Goal: Transaction & Acquisition: Purchase product/service

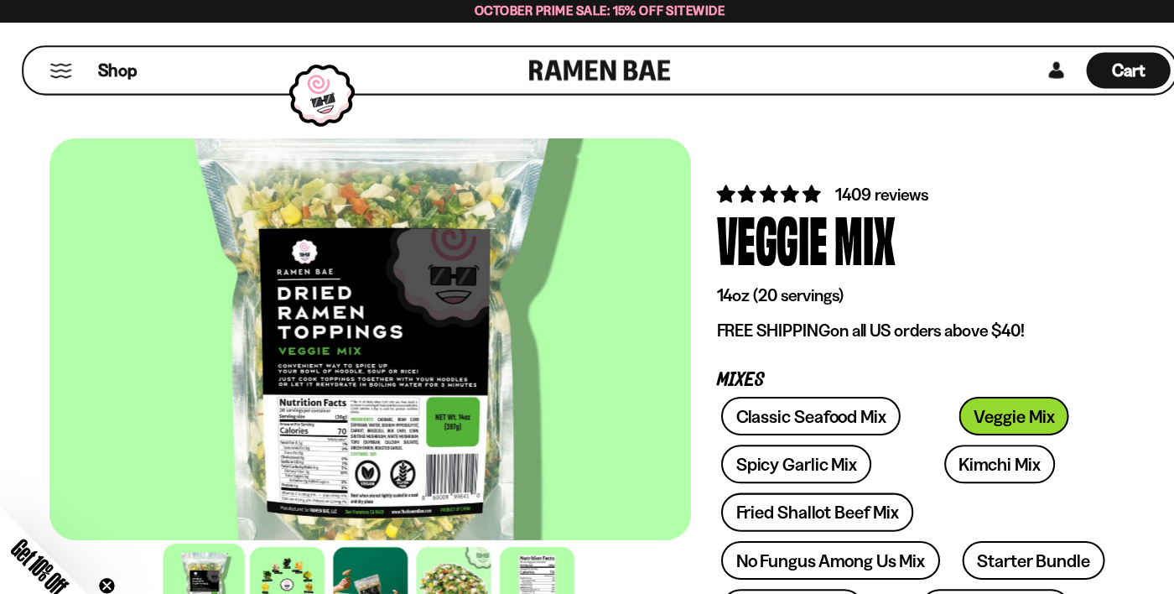
click at [69, 67] on button "Mobile Menu Trigger" at bounding box center [60, 69] width 23 height 14
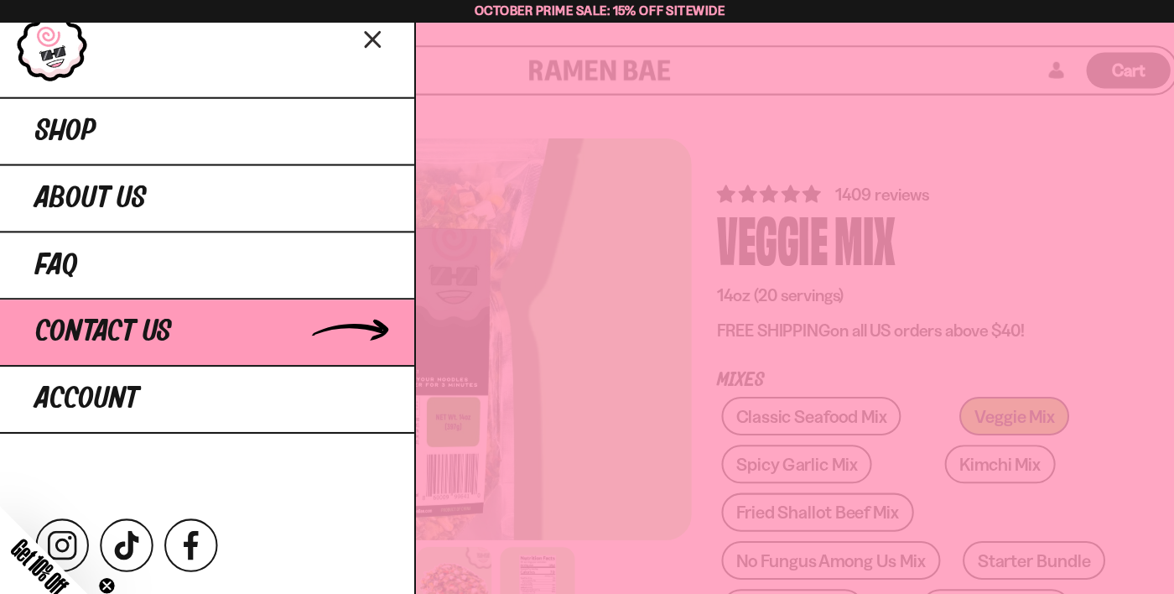
click at [146, 337] on span "Contact Us" at bounding box center [102, 325] width 133 height 30
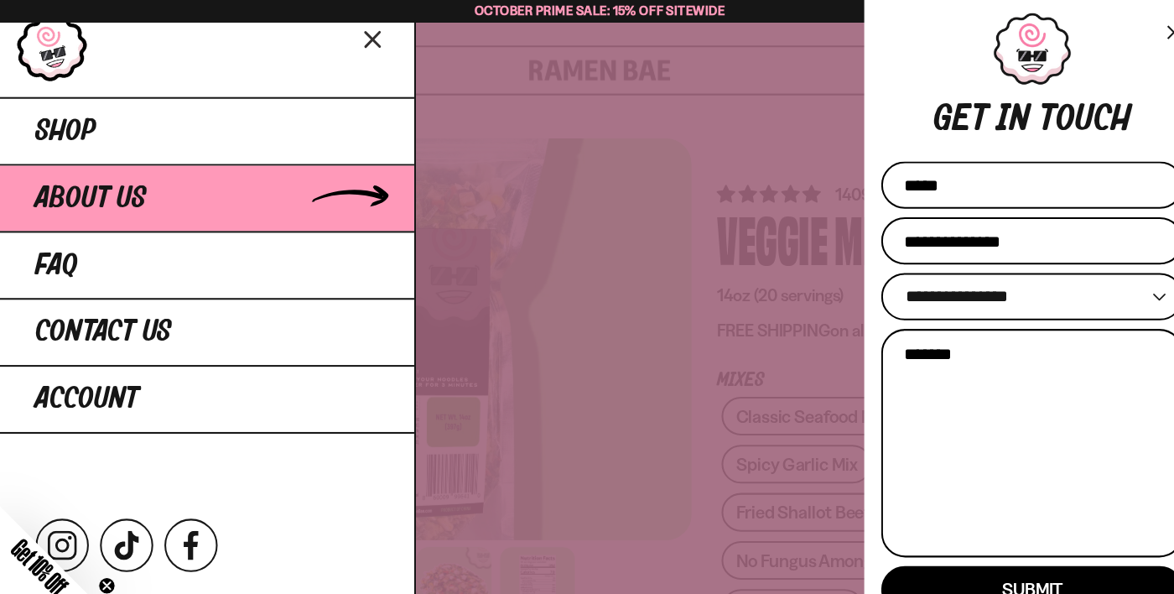
click at [183, 191] on link "About Us" at bounding box center [203, 192] width 406 height 65
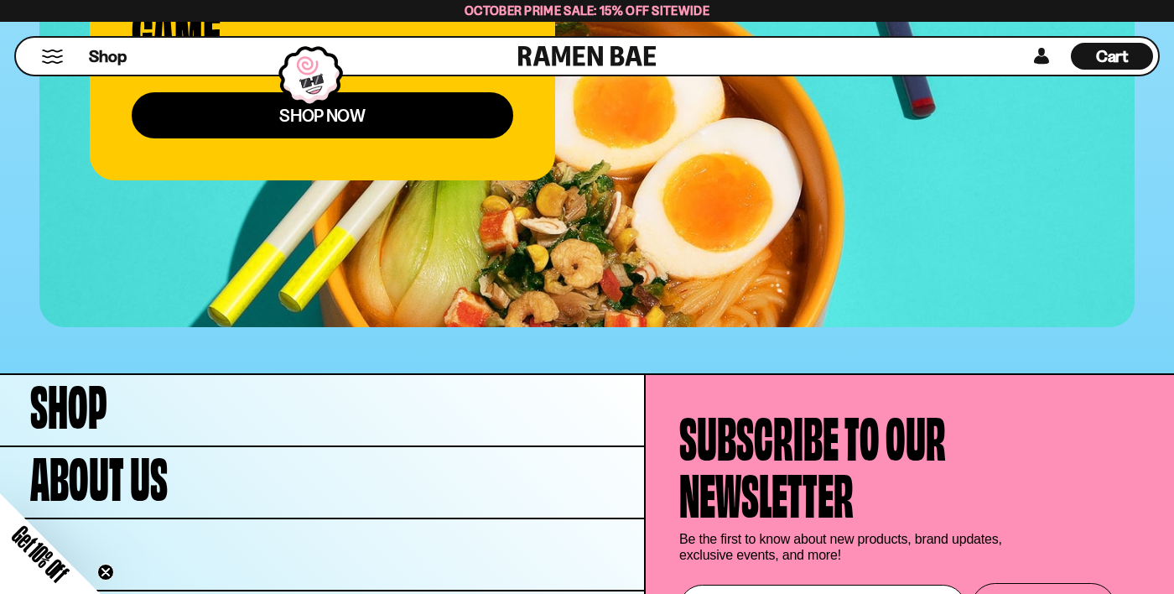
scroll to position [6741, 0]
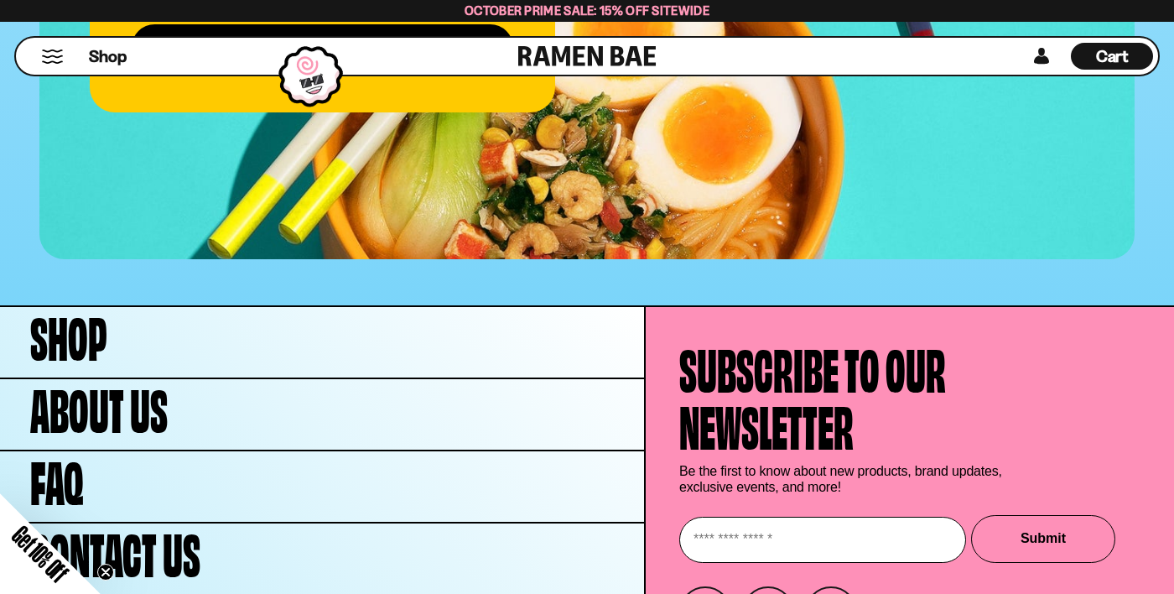
click at [1101, 59] on span "Cart" at bounding box center [1112, 56] width 33 height 20
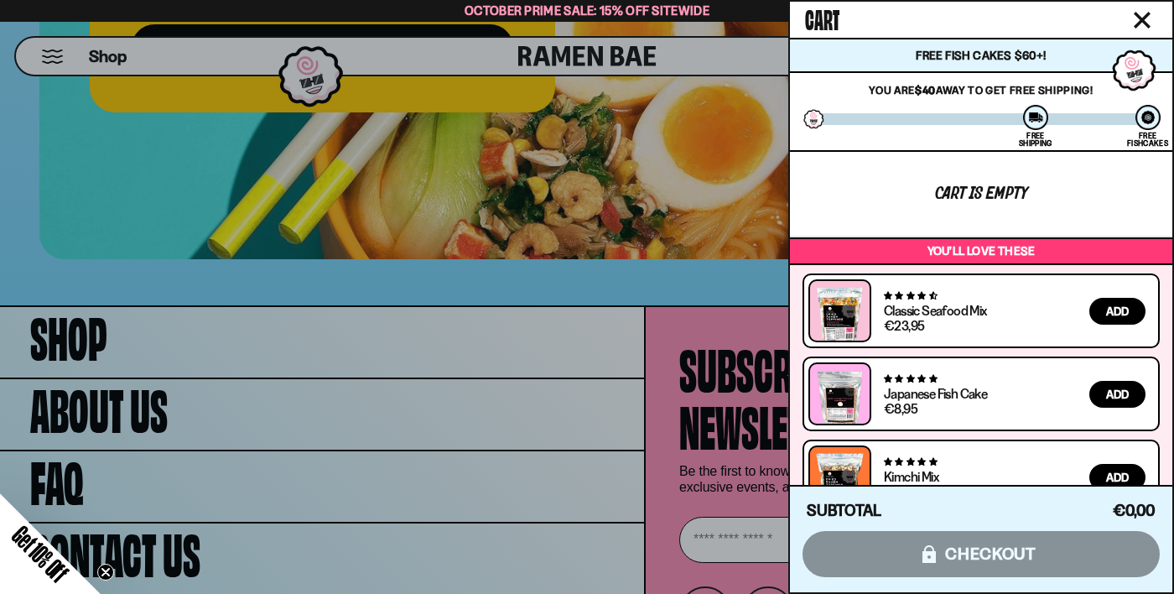
click at [1127, 483] on span "Add" at bounding box center [1118, 477] width 23 height 12
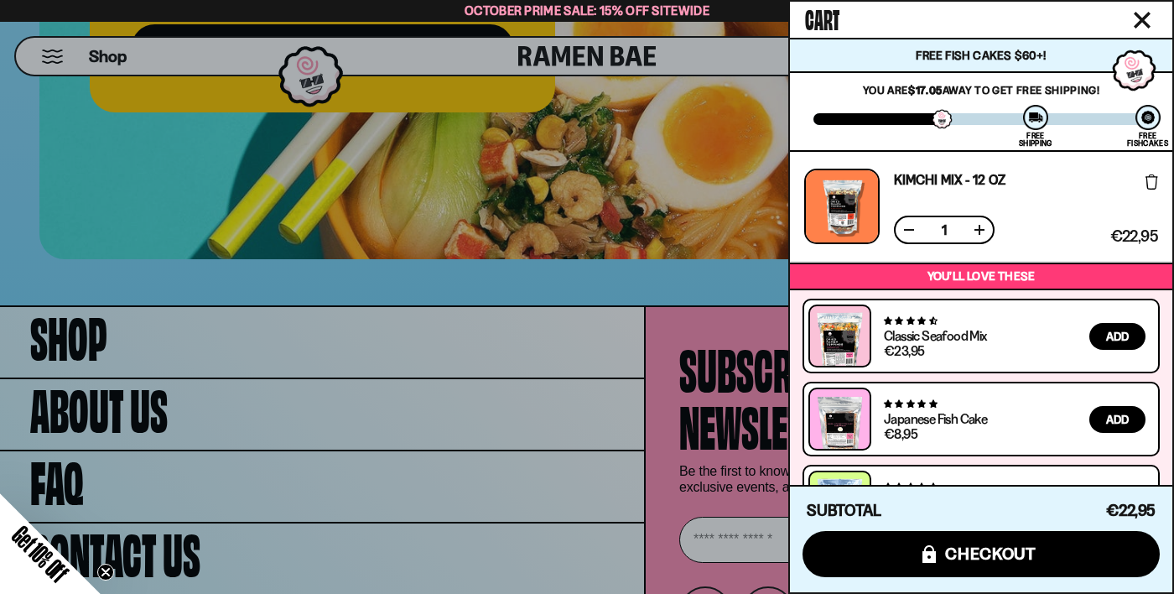
click at [1123, 343] on button "Add" at bounding box center [1118, 336] width 56 height 27
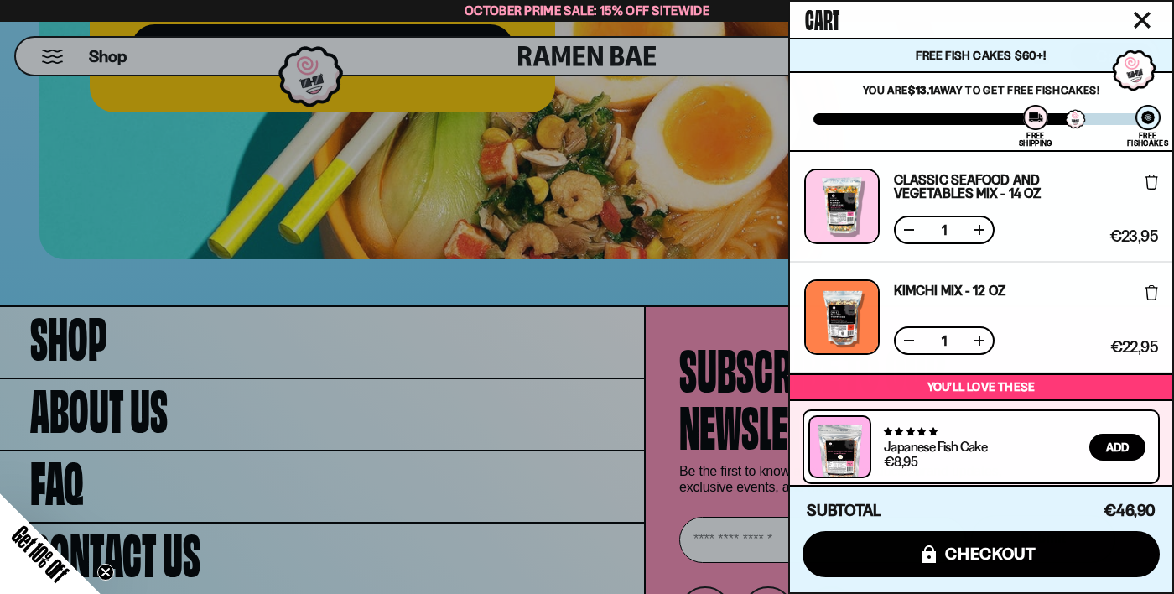
click at [1123, 519] on button "Add" at bounding box center [1118, 530] width 56 height 27
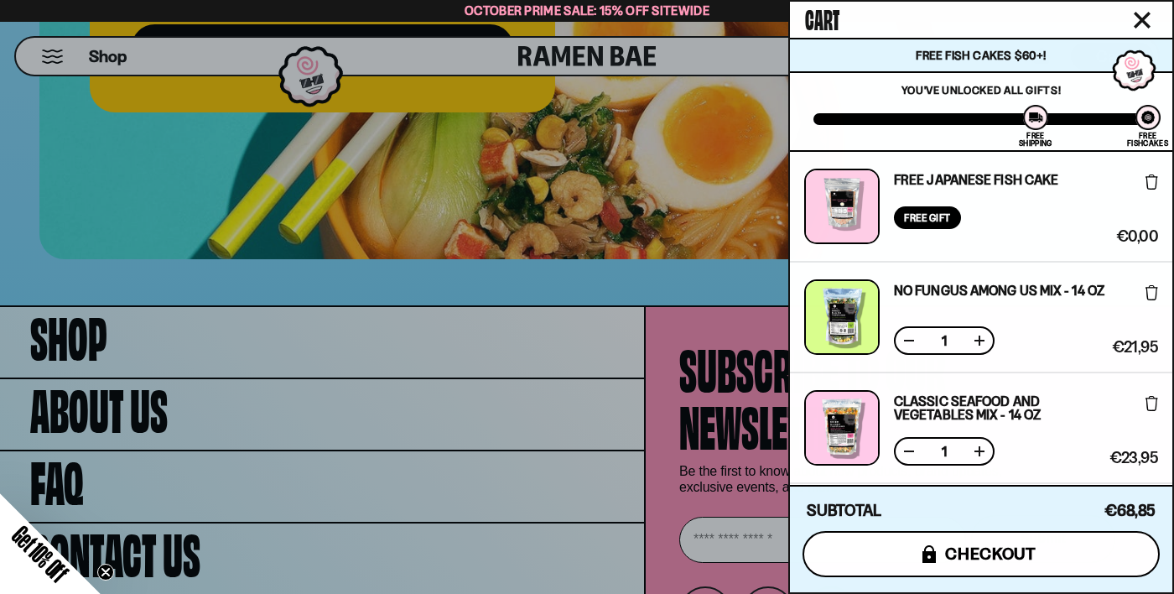
click at [1019, 577] on button "icons8-lock checkout" at bounding box center [981, 554] width 357 height 46
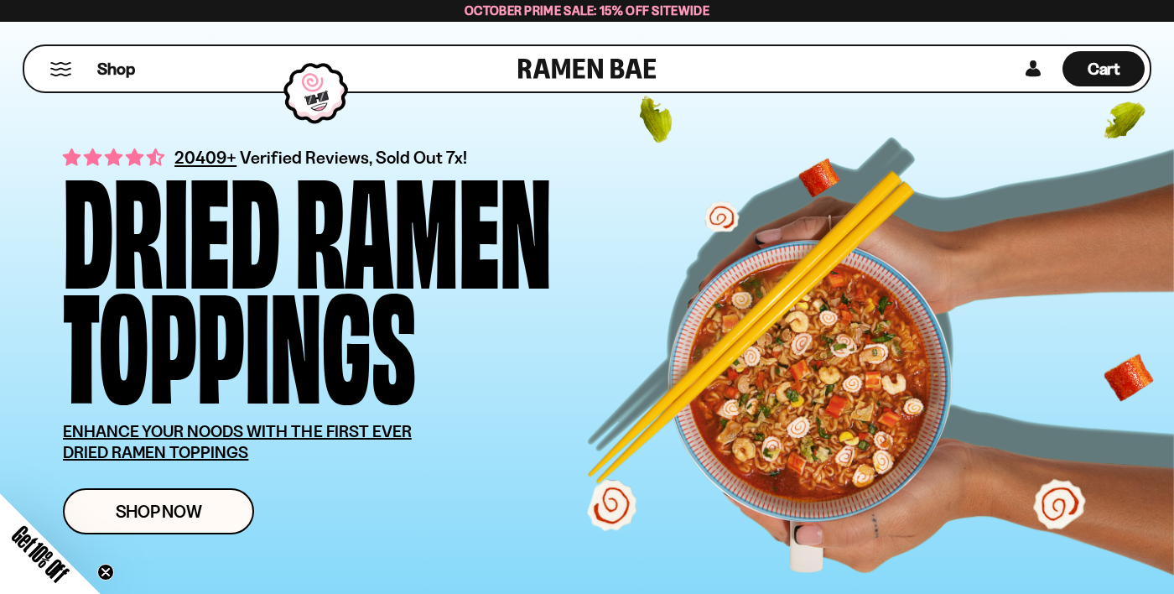
scroll to position [33, 0]
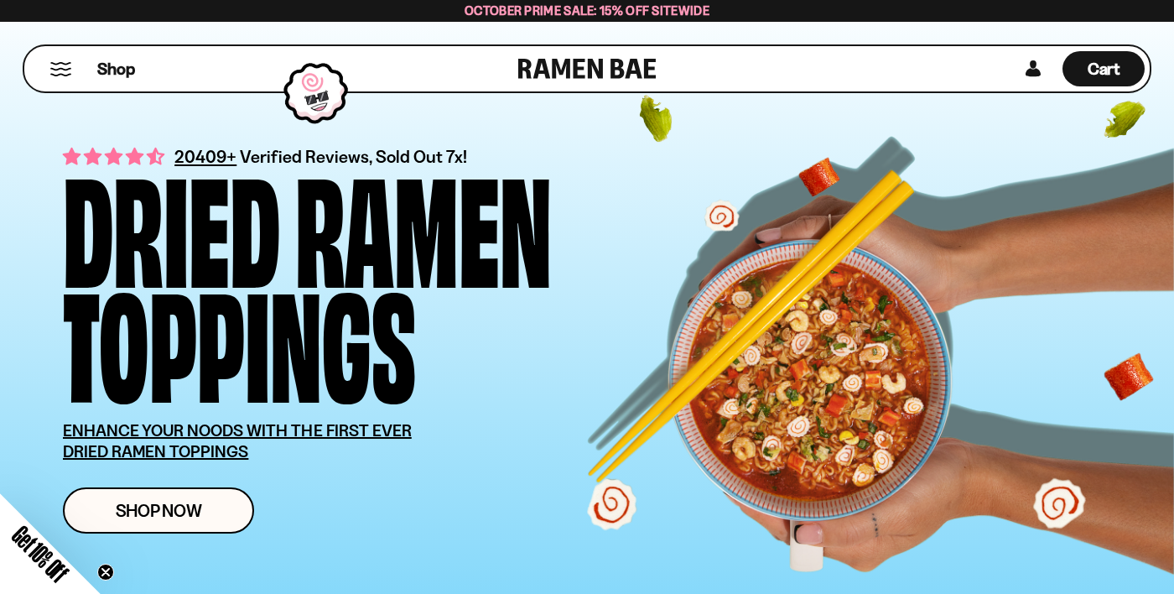
click at [54, 74] on button "Mobile Menu Trigger" at bounding box center [60, 69] width 23 height 14
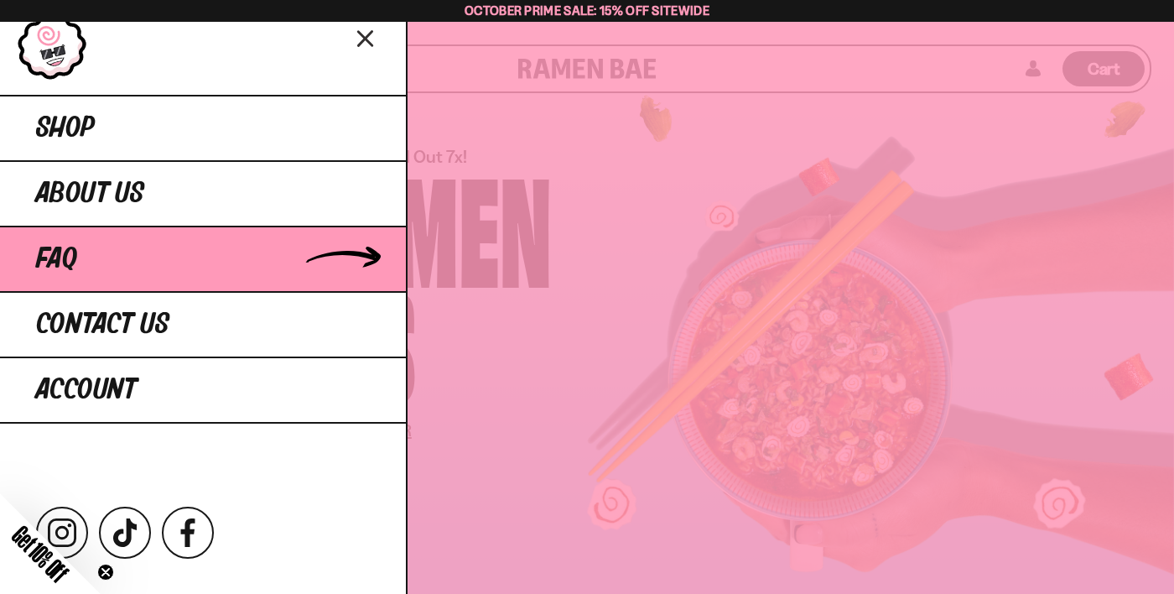
click at [201, 273] on link "FAQ" at bounding box center [203, 258] width 406 height 65
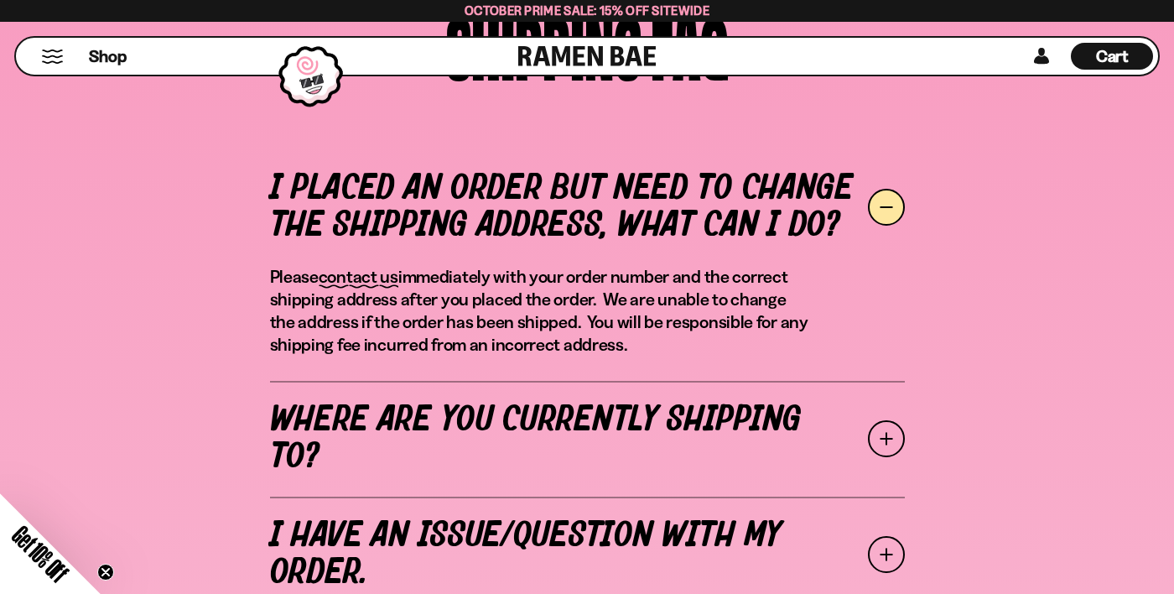
scroll to position [576, 0]
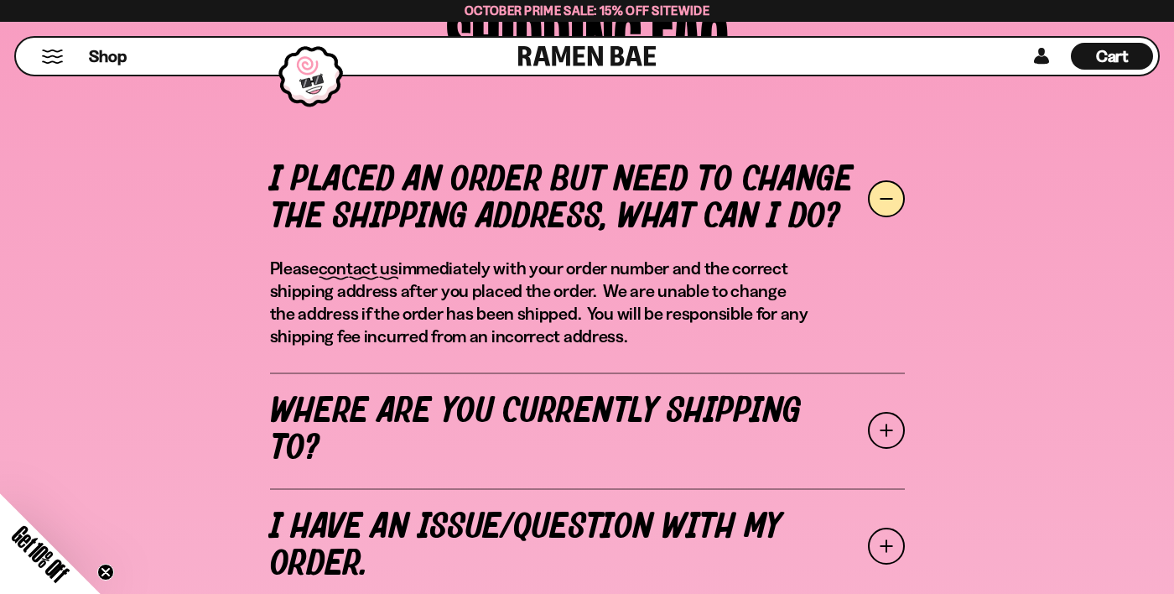
click at [890, 438] on span at bounding box center [886, 430] width 37 height 37
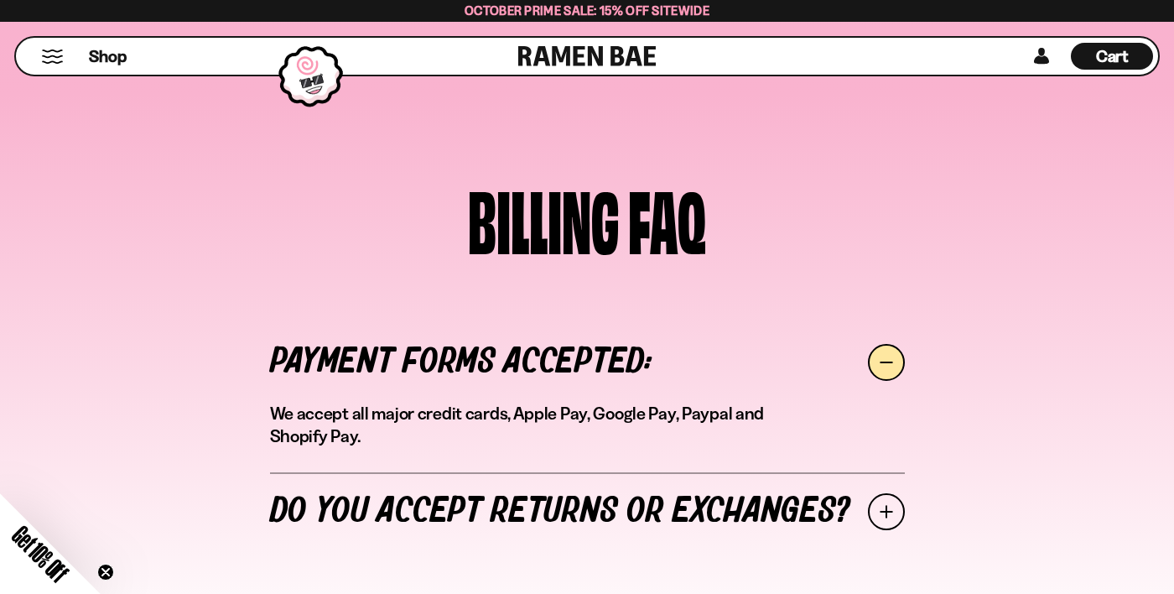
scroll to position [2054, 0]
click at [899, 492] on span at bounding box center [886, 510] width 37 height 37
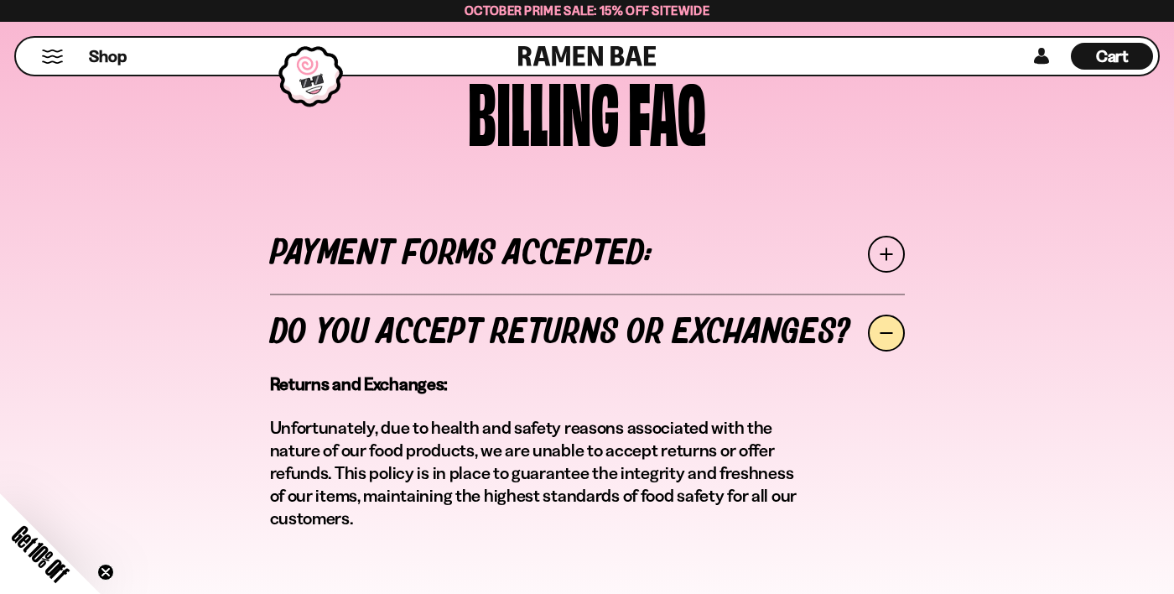
scroll to position [2164, 0]
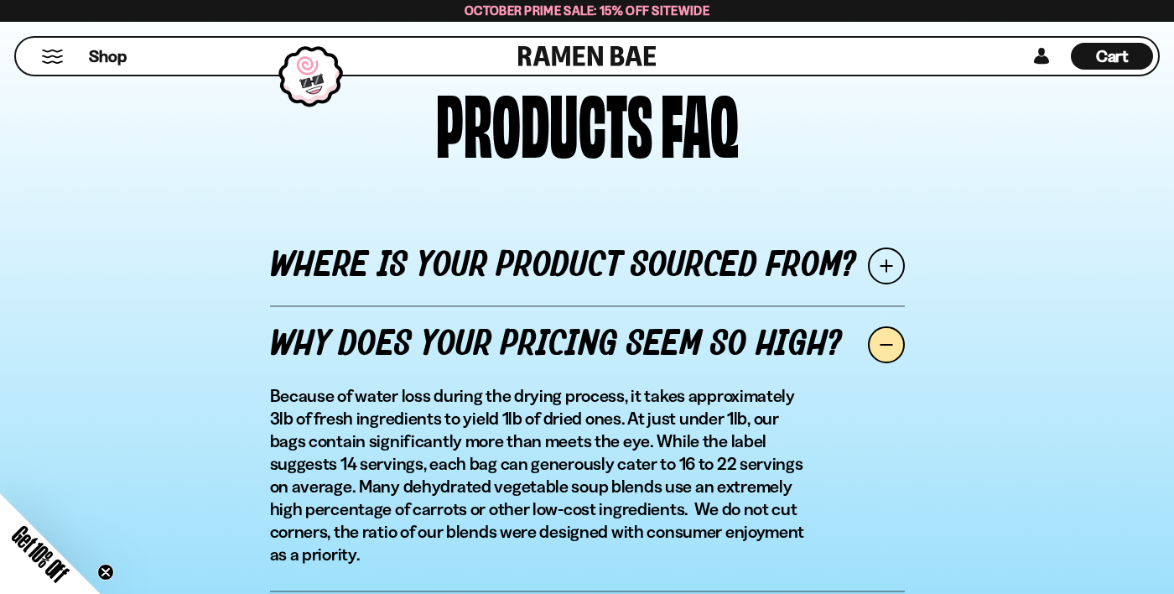
scroll to position [2819, 0]
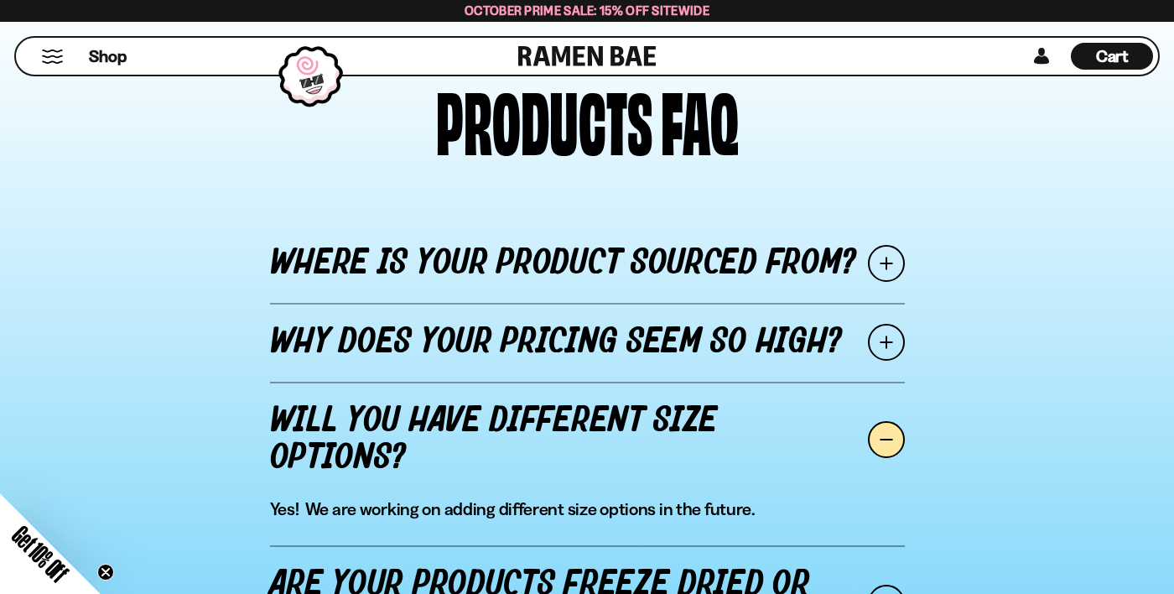
click at [892, 585] on span at bounding box center [886, 603] width 37 height 37
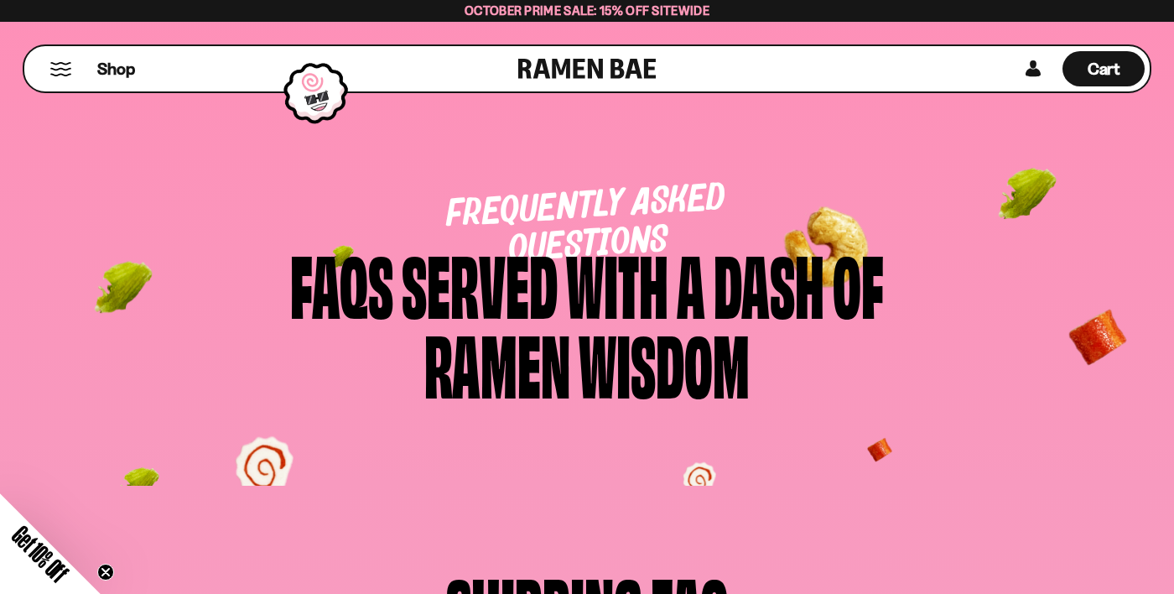
scroll to position [0, 0]
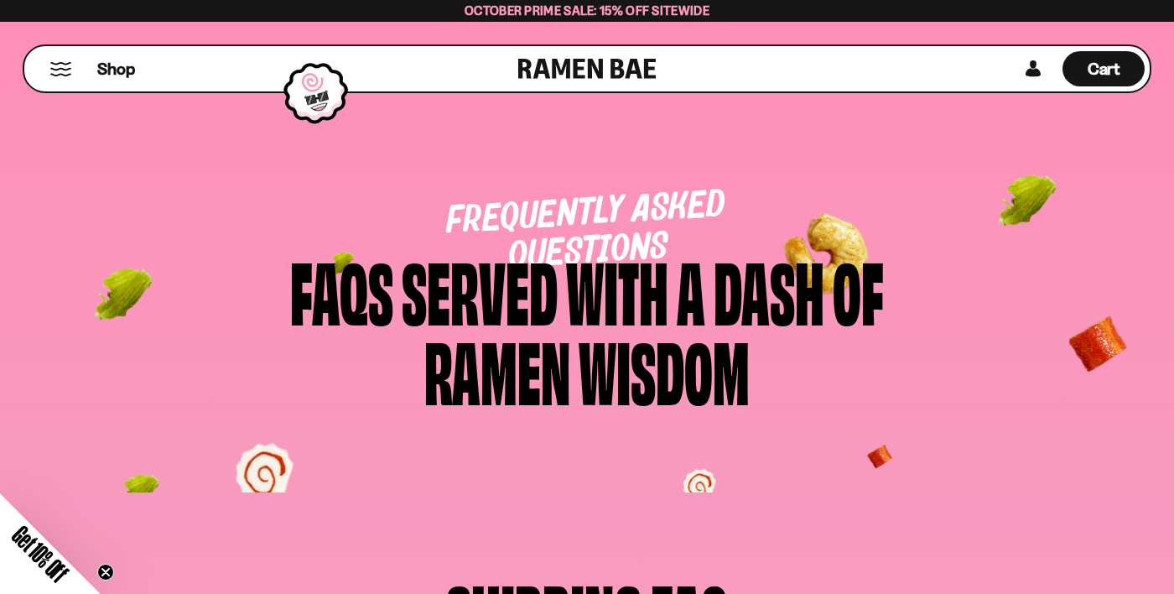
click at [1107, 74] on span "Cart" at bounding box center [1104, 69] width 33 height 20
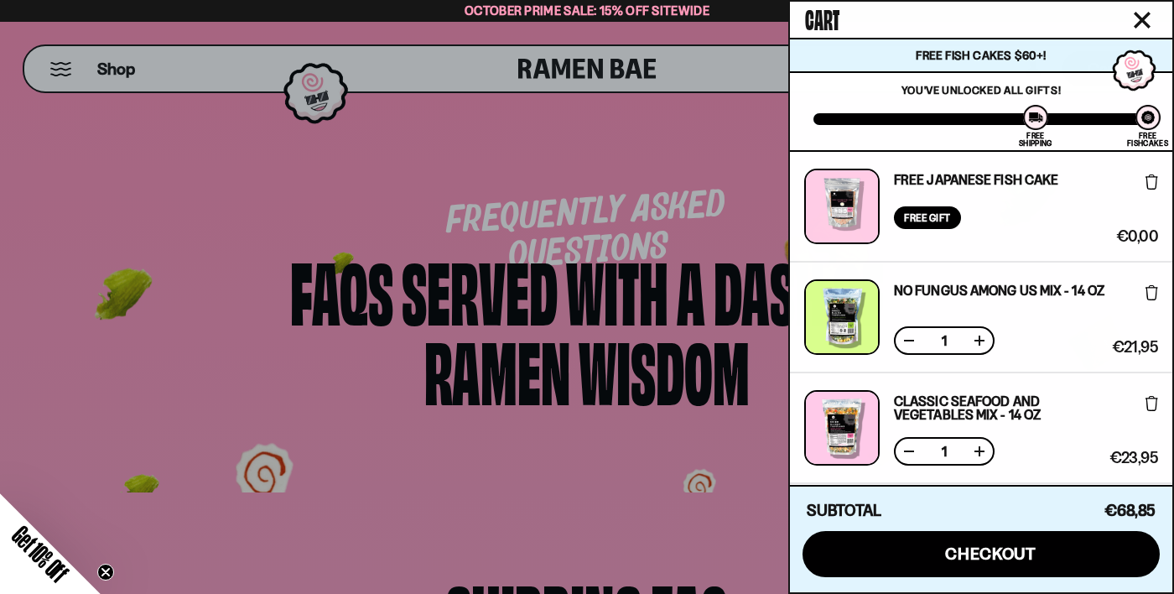
click at [912, 576] on button "icons8-lock checkout" at bounding box center [981, 554] width 357 height 46
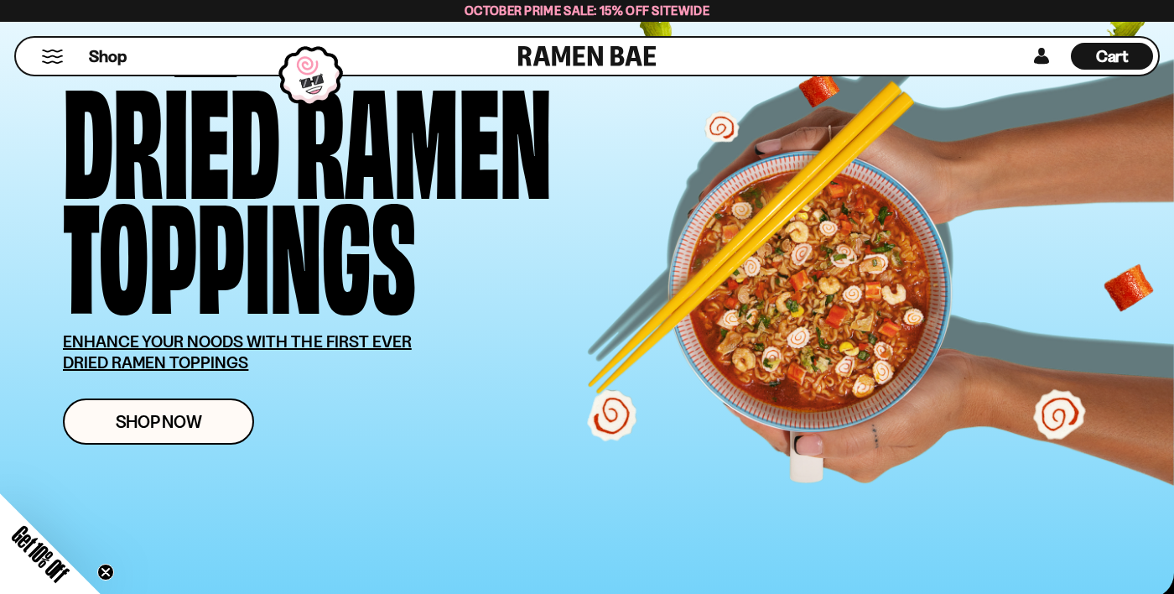
scroll to position [126, 0]
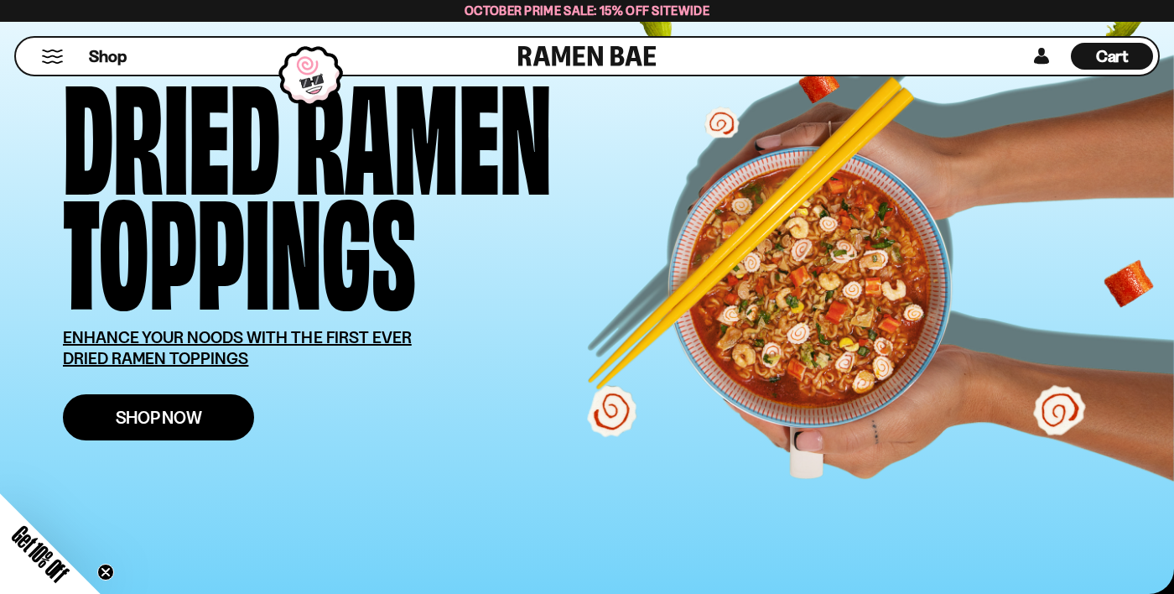
click at [194, 416] on span "Shop Now" at bounding box center [159, 418] width 86 height 18
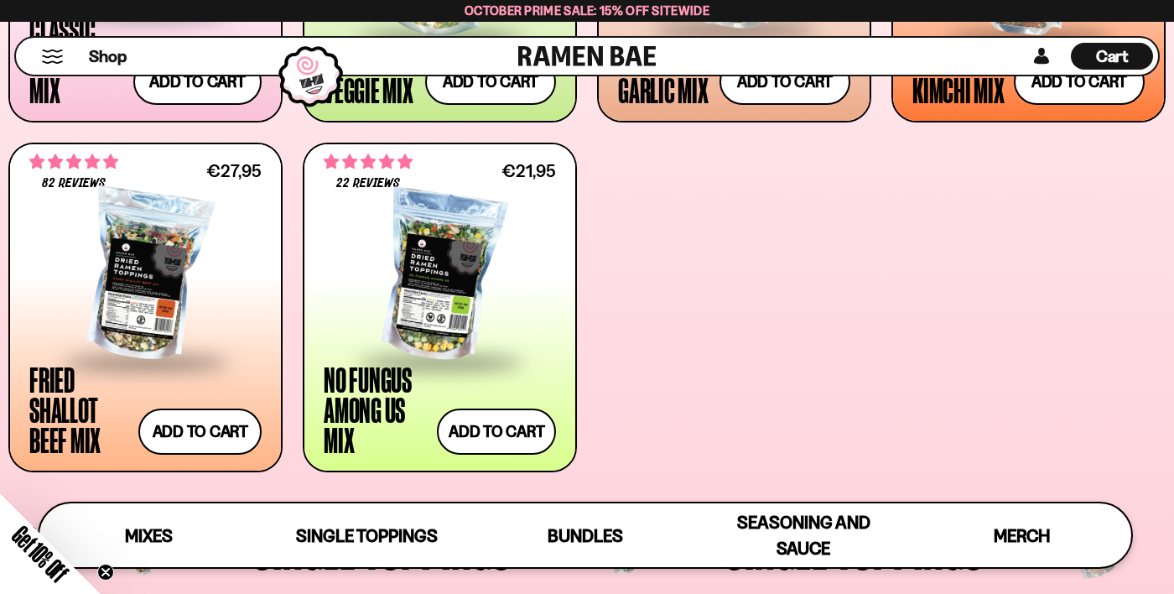
scroll to position [940, 0]
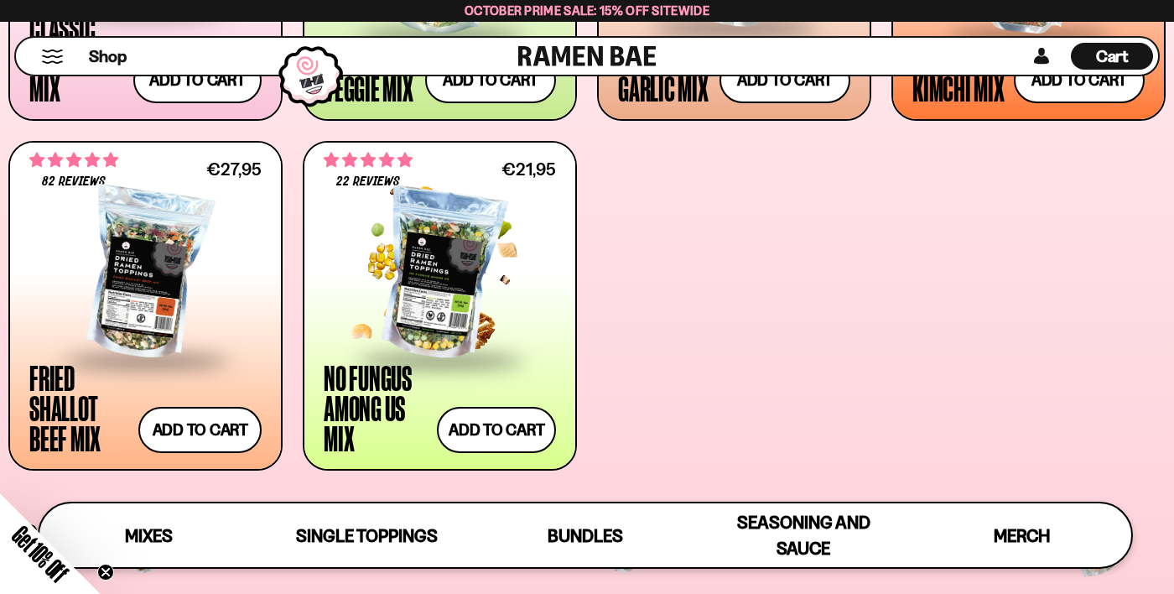
click at [446, 308] on div at bounding box center [440, 274] width 232 height 168
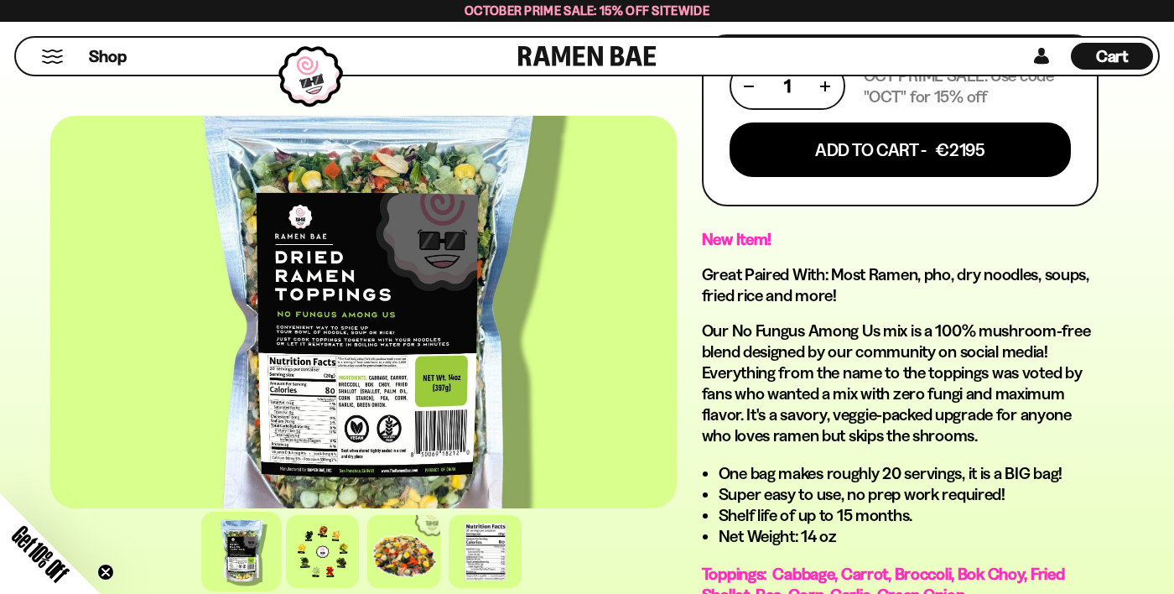
scroll to position [953, 0]
click at [498, 588] on div at bounding box center [485, 551] width 73 height 73
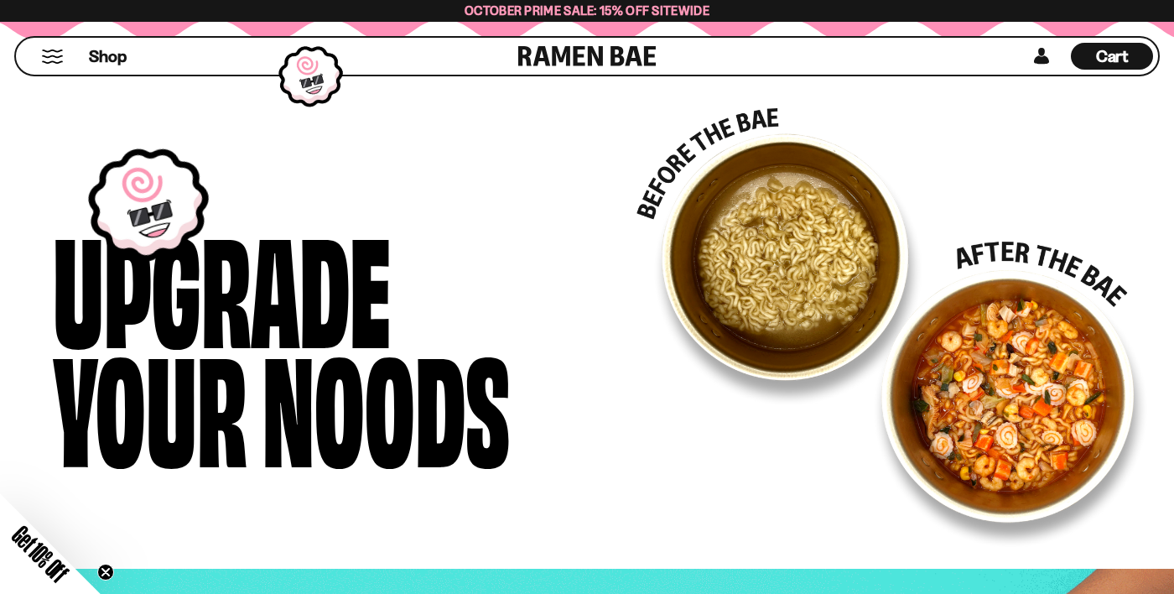
scroll to position [2650, 0]
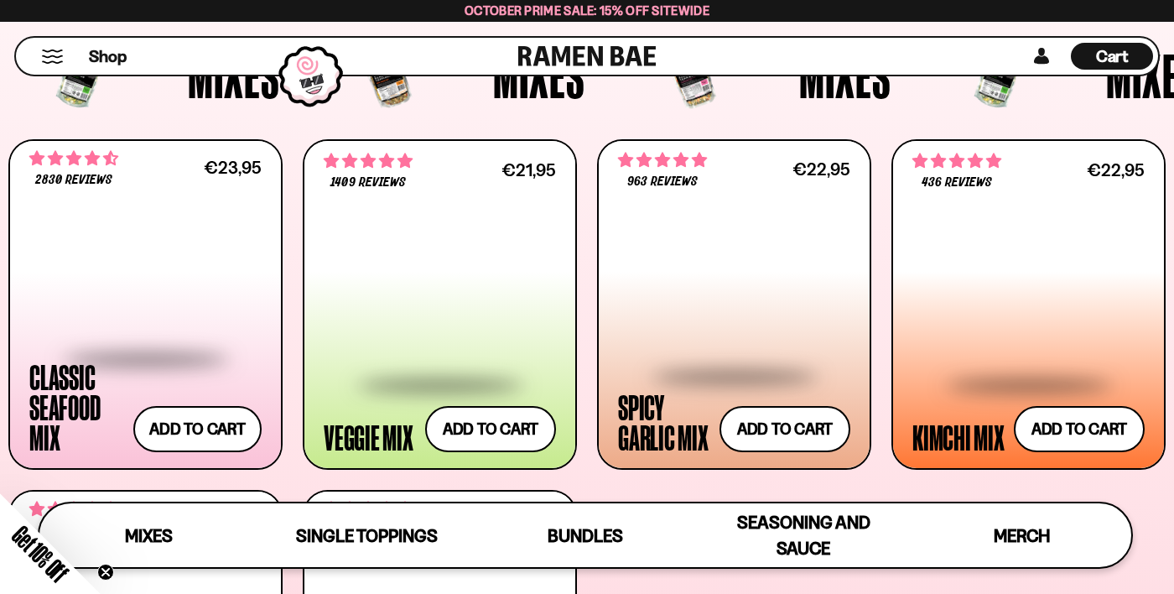
scroll to position [591, 0]
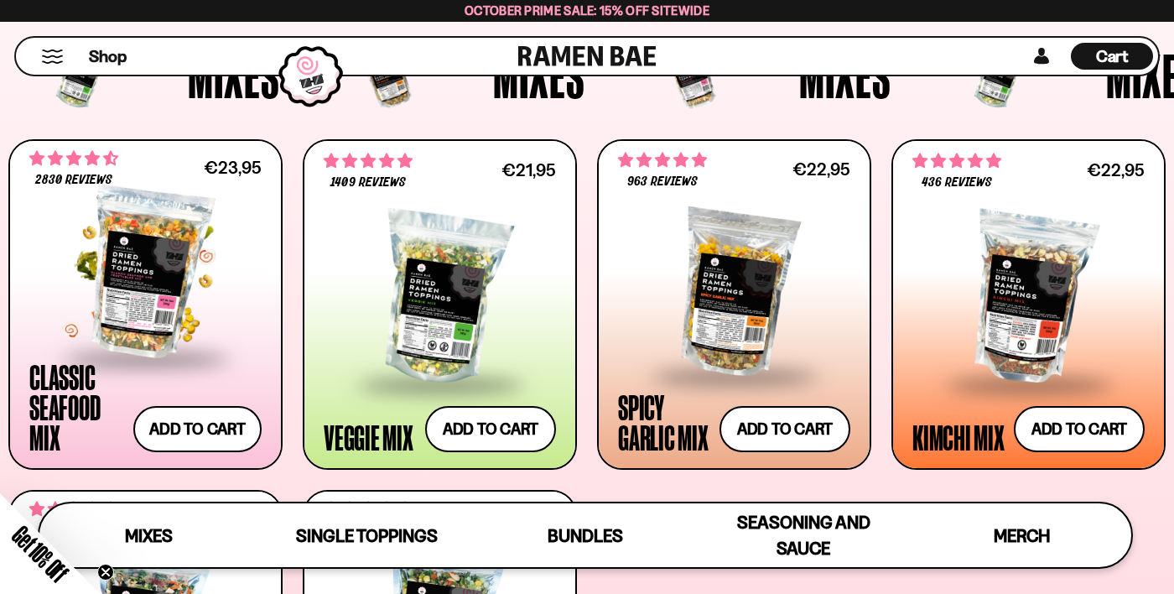
click at [138, 308] on div at bounding box center [145, 273] width 232 height 168
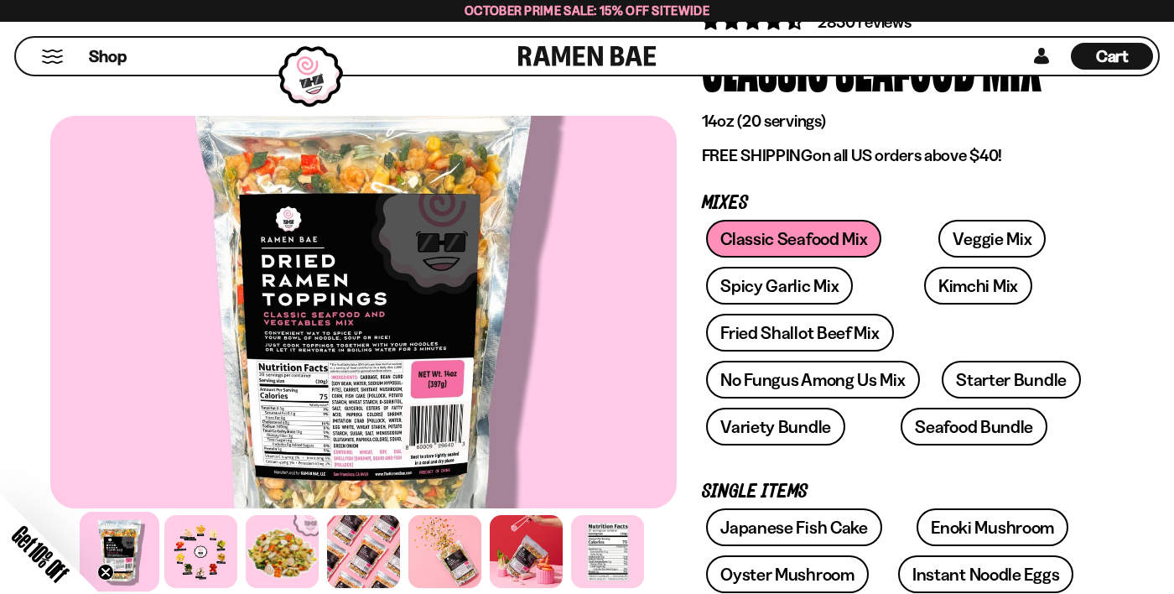
scroll to position [175, 0]
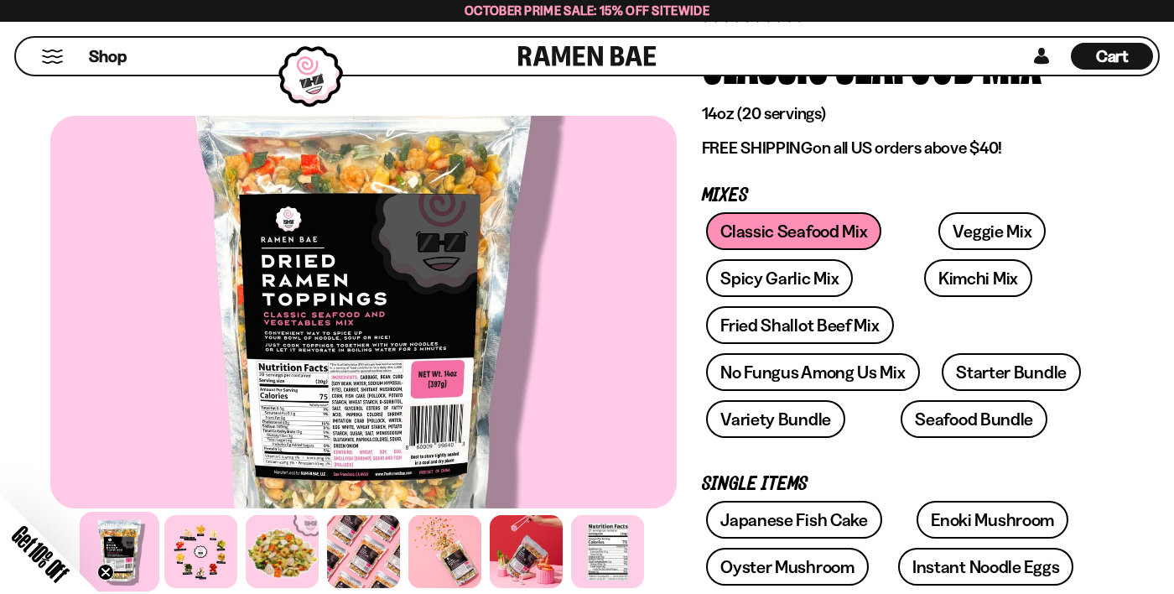
click at [450, 588] on div at bounding box center [445, 551] width 73 height 73
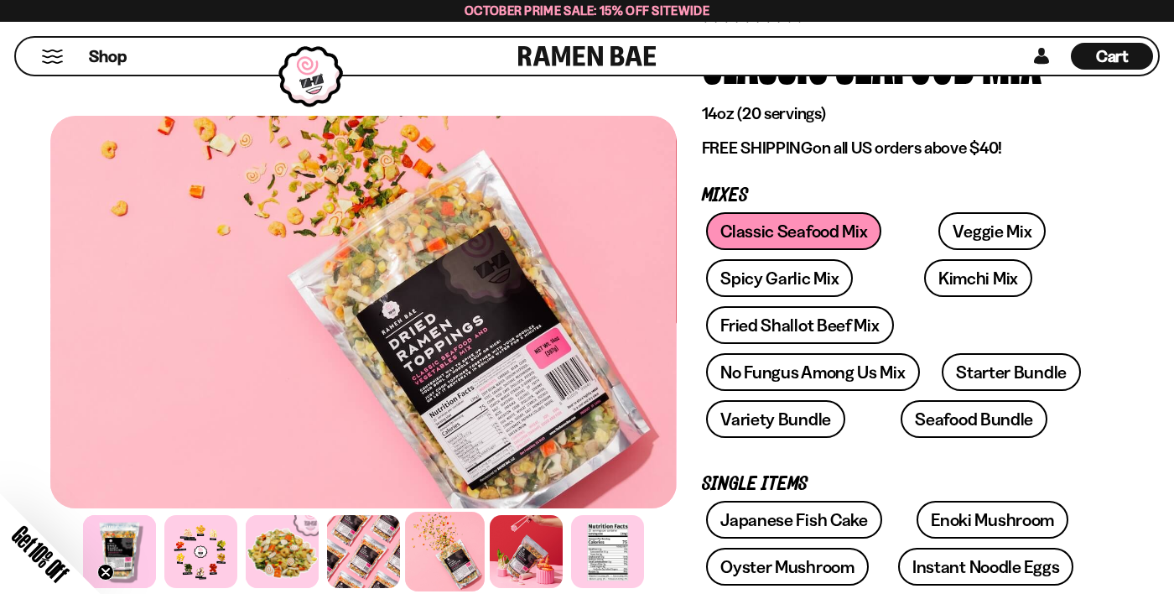
click at [535, 588] on div at bounding box center [526, 551] width 73 height 73
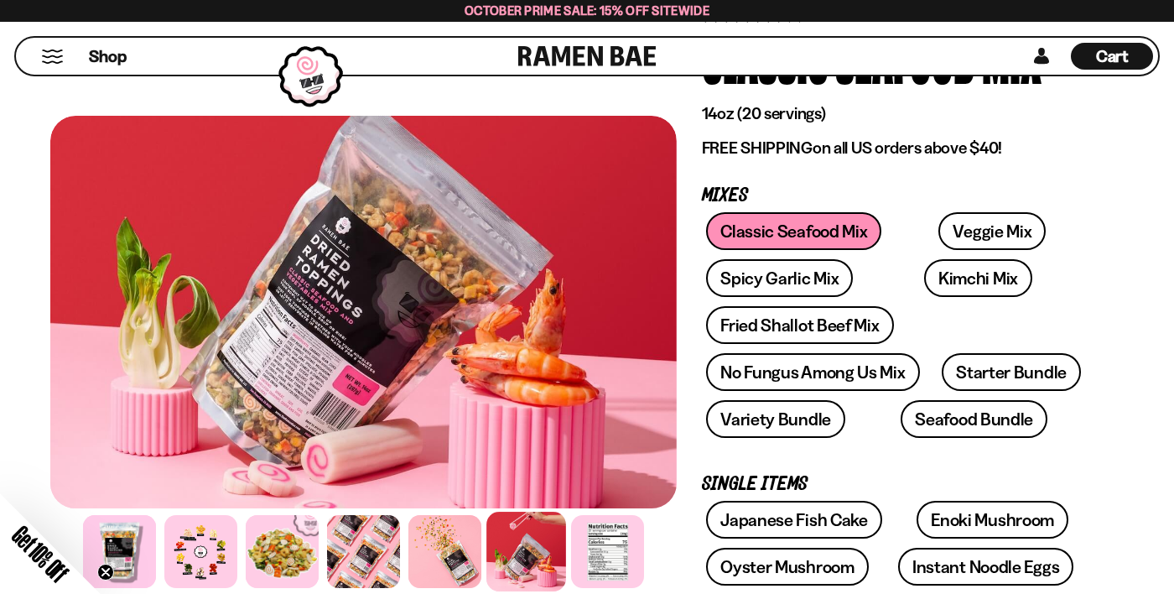
click at [603, 588] on div at bounding box center [607, 551] width 73 height 73
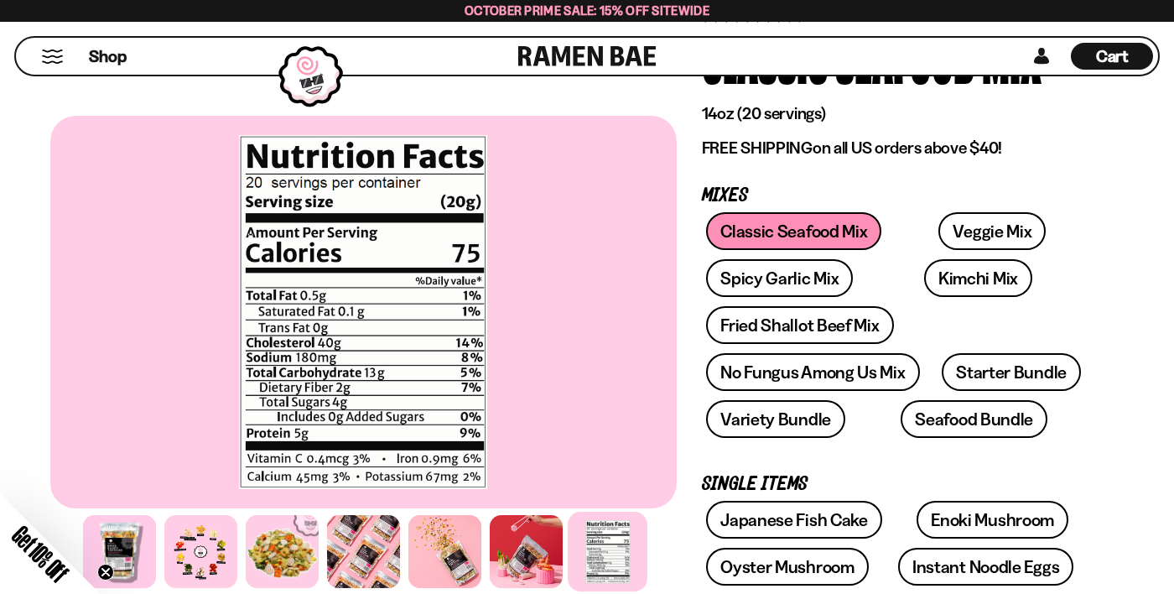
click at [438, 588] on div at bounding box center [445, 551] width 73 height 73
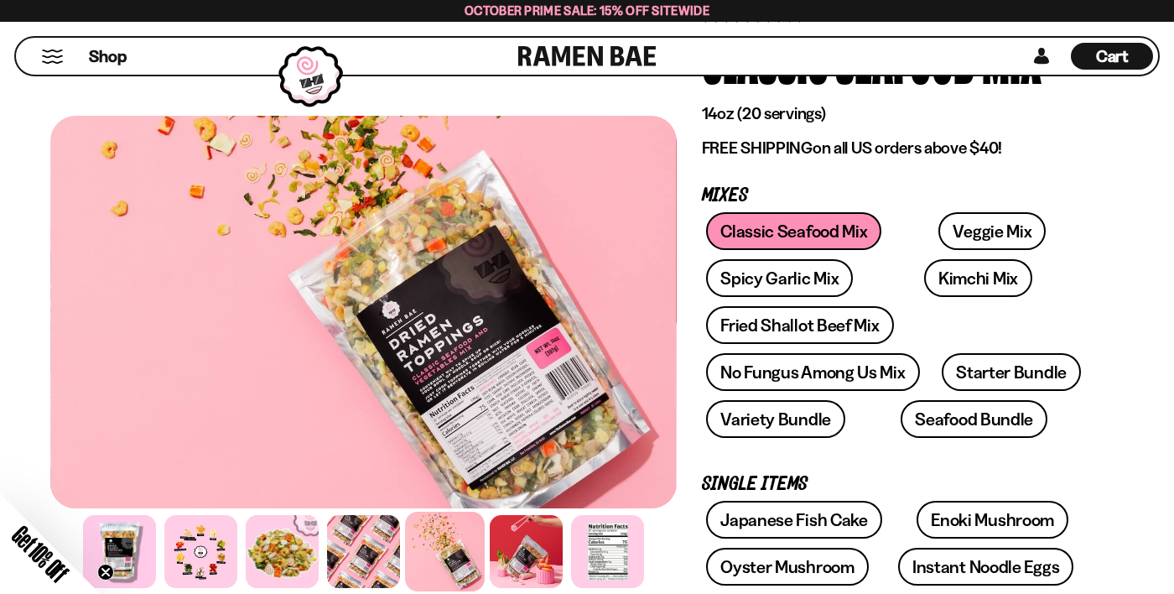
click at [362, 588] on div at bounding box center [363, 551] width 73 height 73
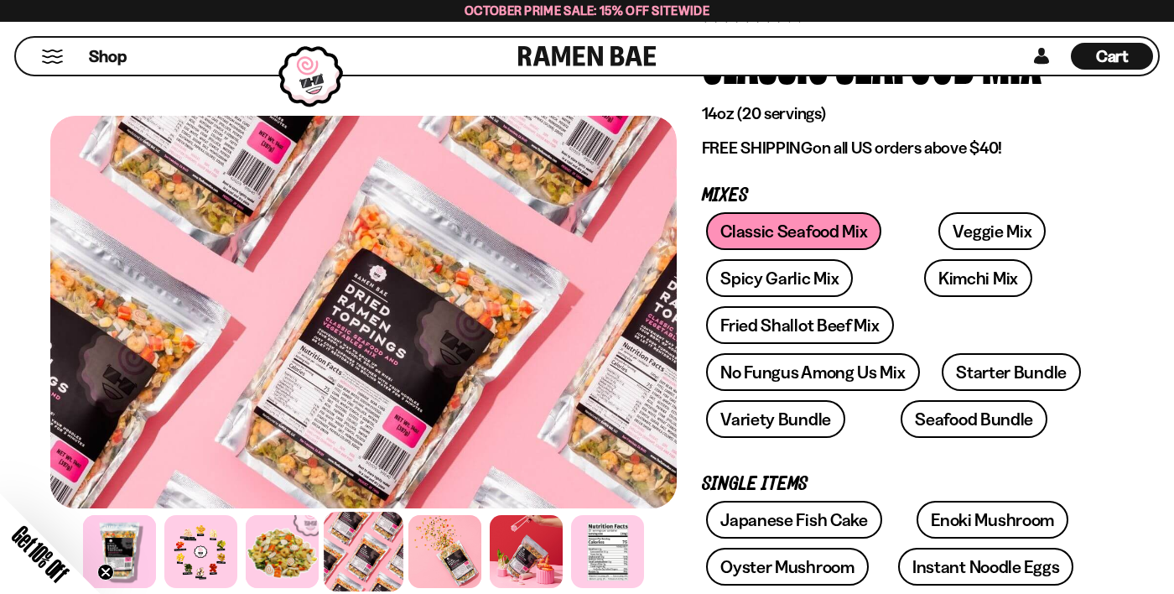
click at [280, 588] on div at bounding box center [282, 551] width 73 height 73
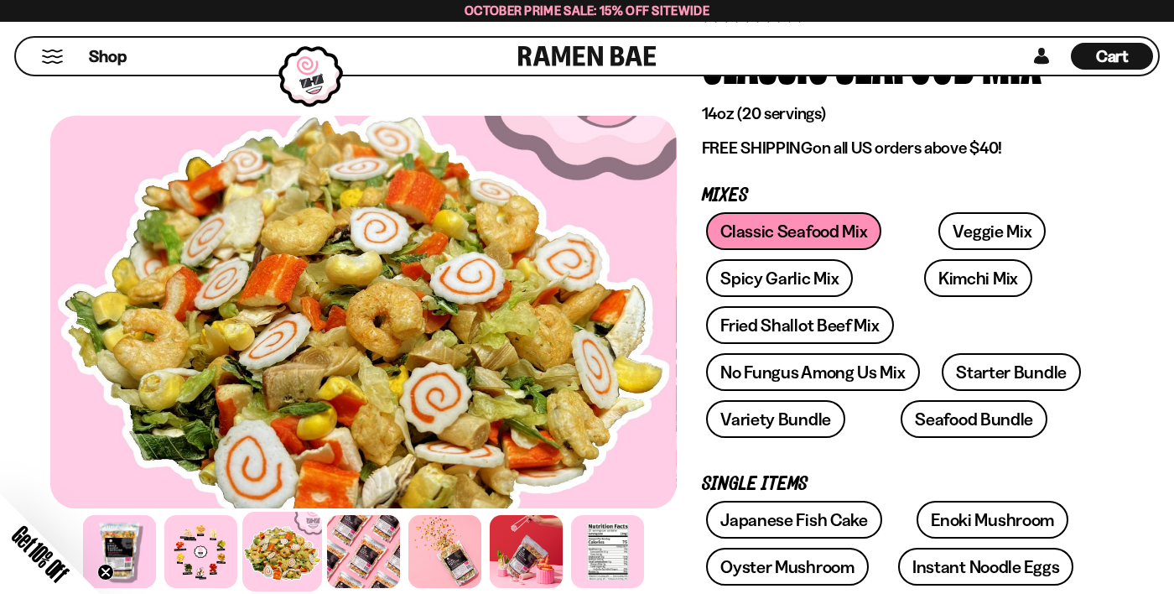
click at [191, 588] on div at bounding box center [200, 551] width 73 height 73
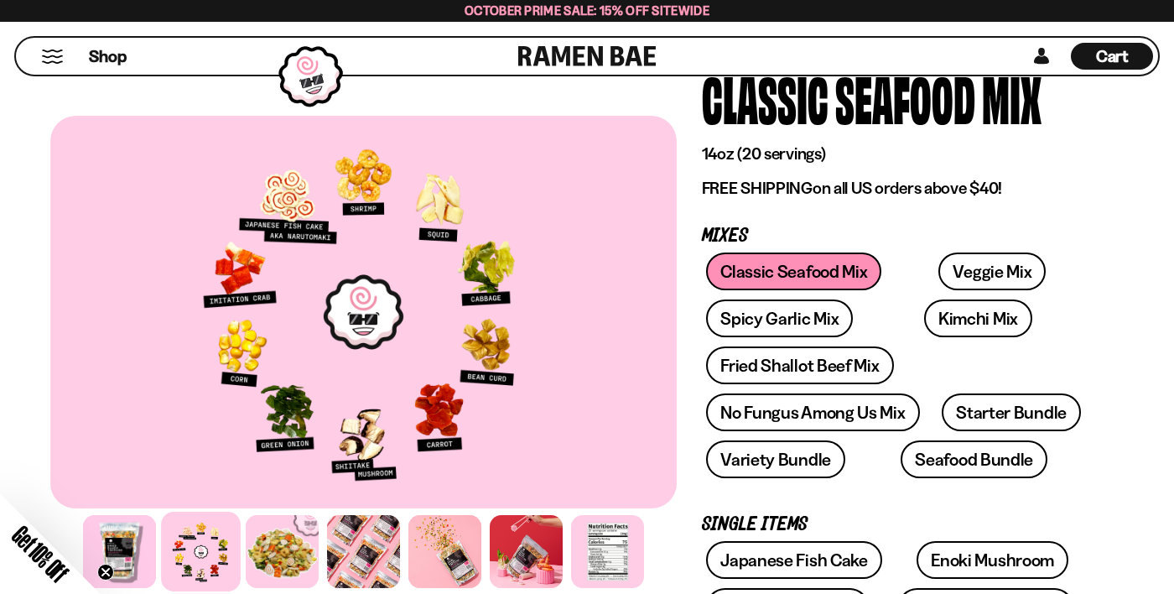
scroll to position [0, 0]
